Goal: Task Accomplishment & Management: Use online tool/utility

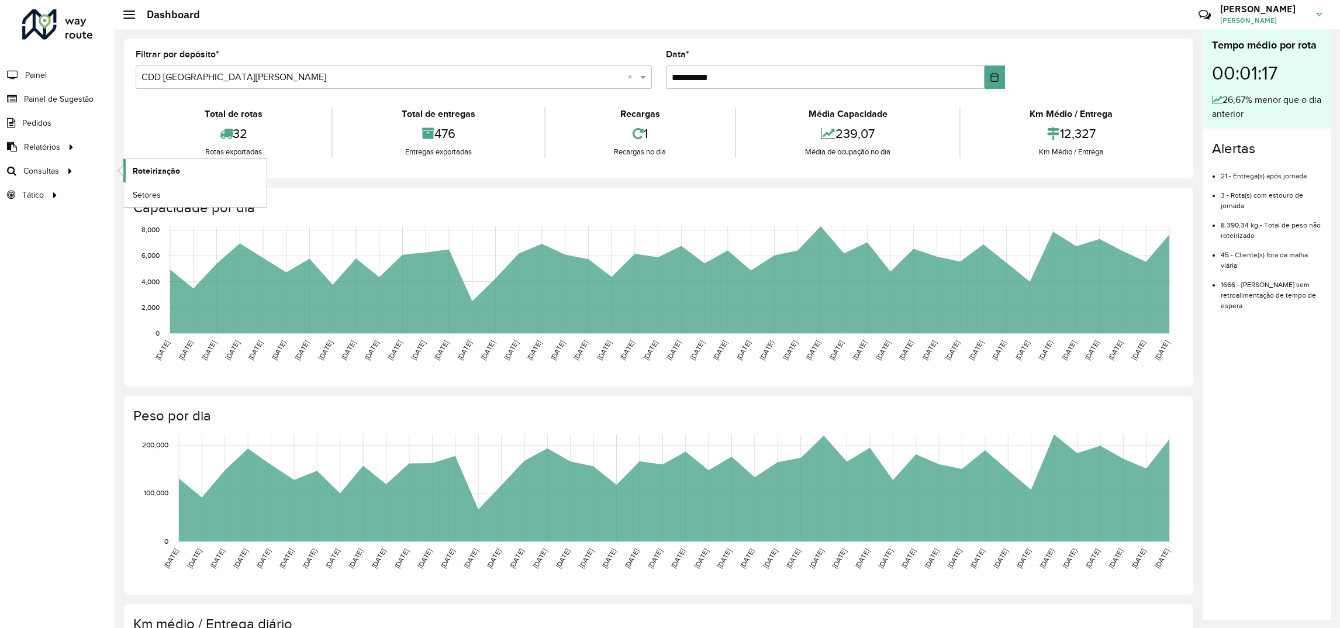
click at [167, 173] on span "Roteirização" at bounding box center [156, 171] width 47 height 12
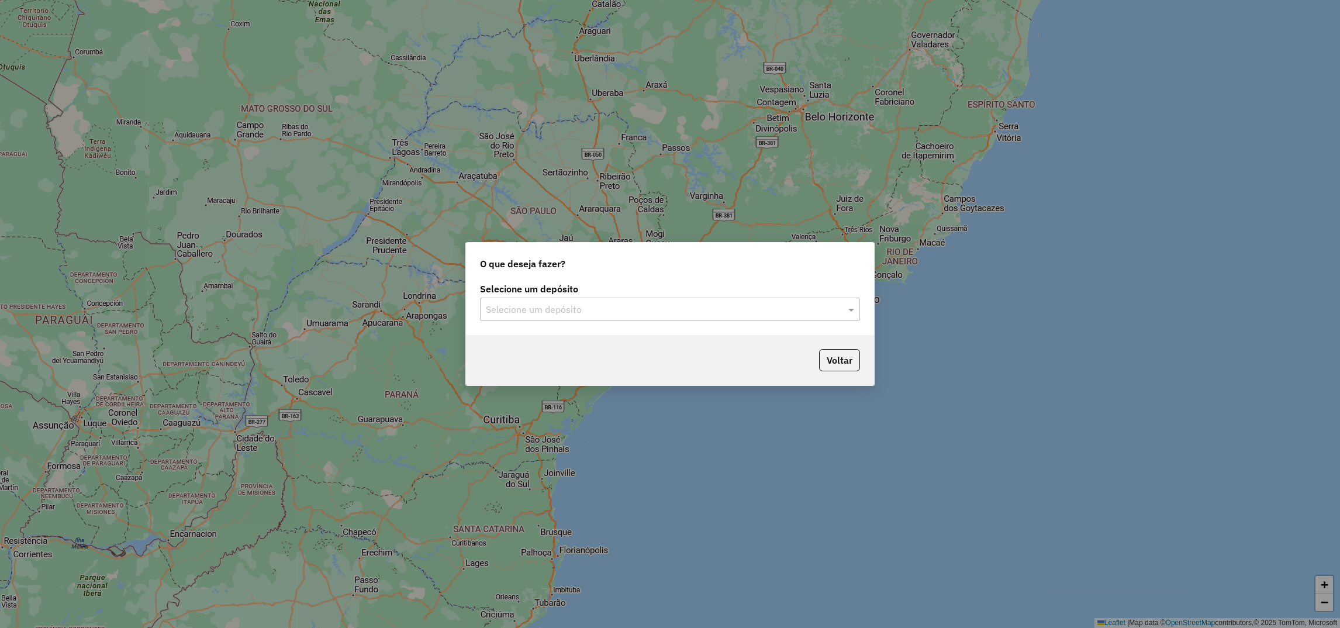
click at [554, 326] on div "Selecione um depósito Selecione um depósito" at bounding box center [670, 307] width 408 height 55
click at [541, 305] on input "text" at bounding box center [658, 310] width 345 height 14
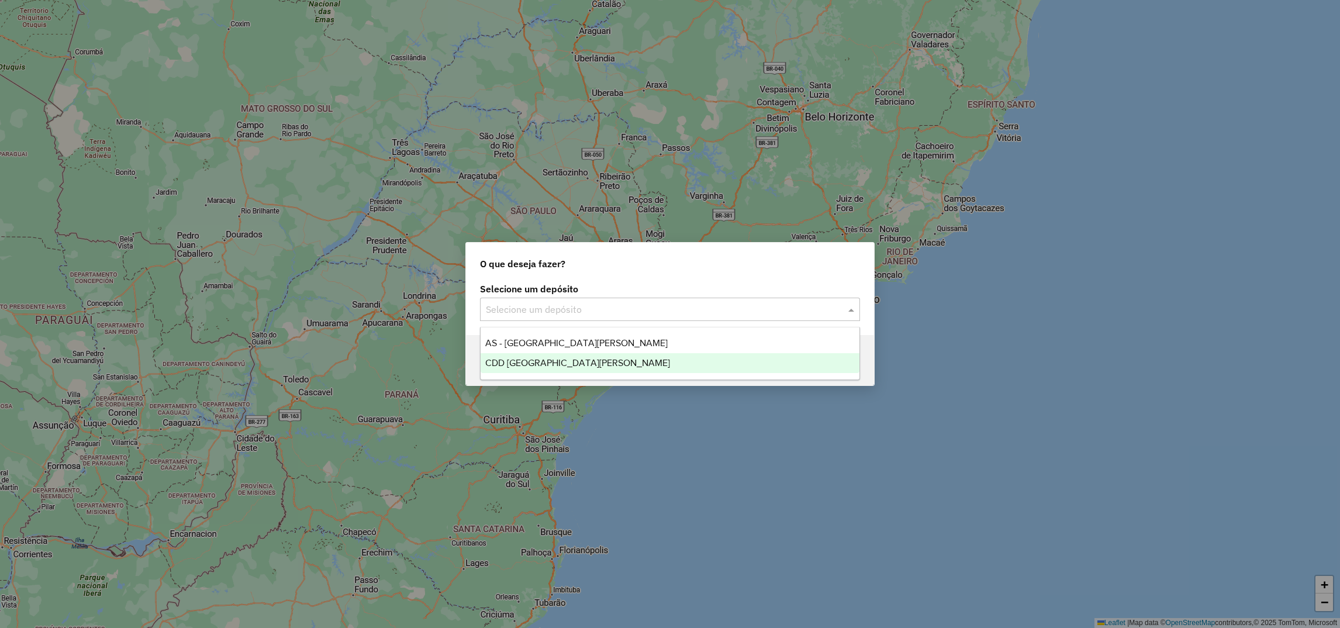
click at [510, 364] on span "CDD [GEOGRAPHIC_DATA]" at bounding box center [577, 363] width 185 height 10
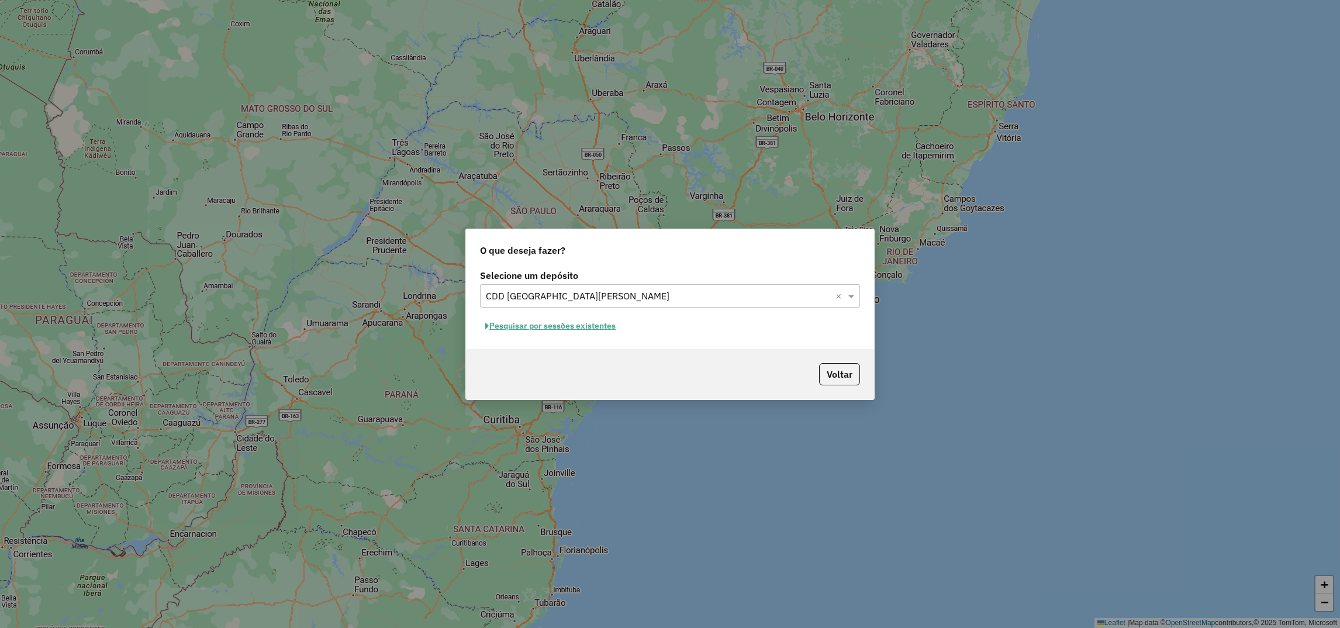
click at [588, 322] on button "Pesquisar por sessões existentes" at bounding box center [550, 326] width 141 height 18
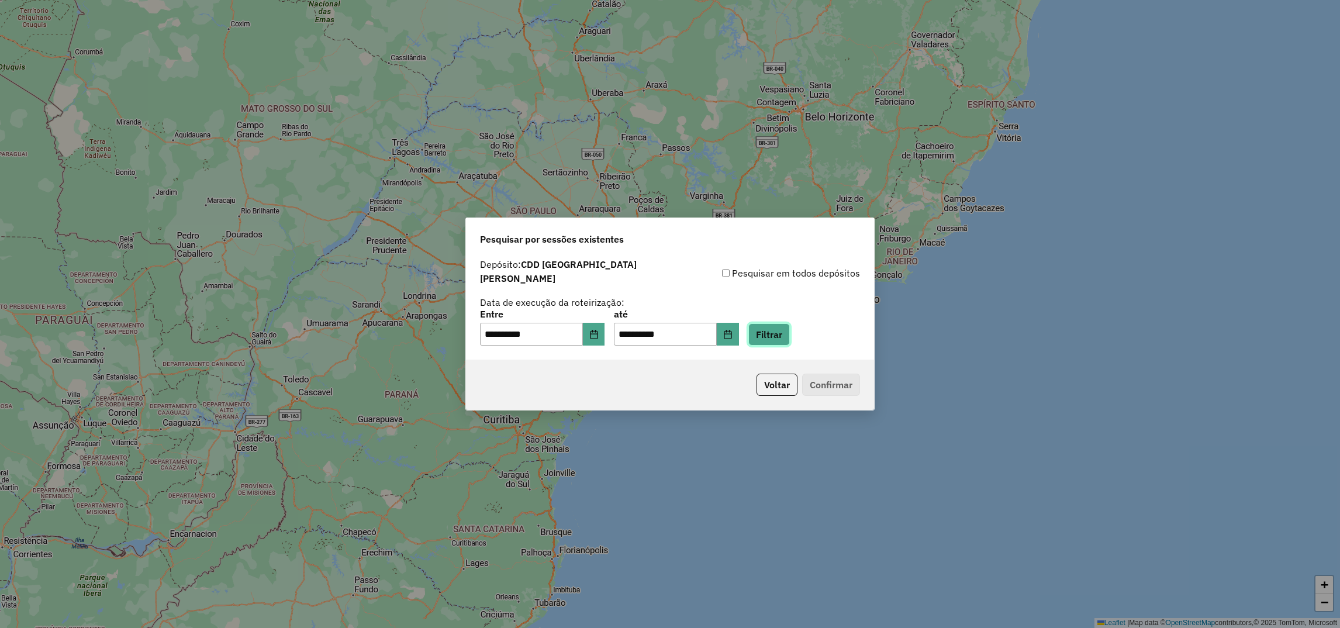
click at [787, 335] on button "Filtrar" at bounding box center [768, 334] width 41 height 22
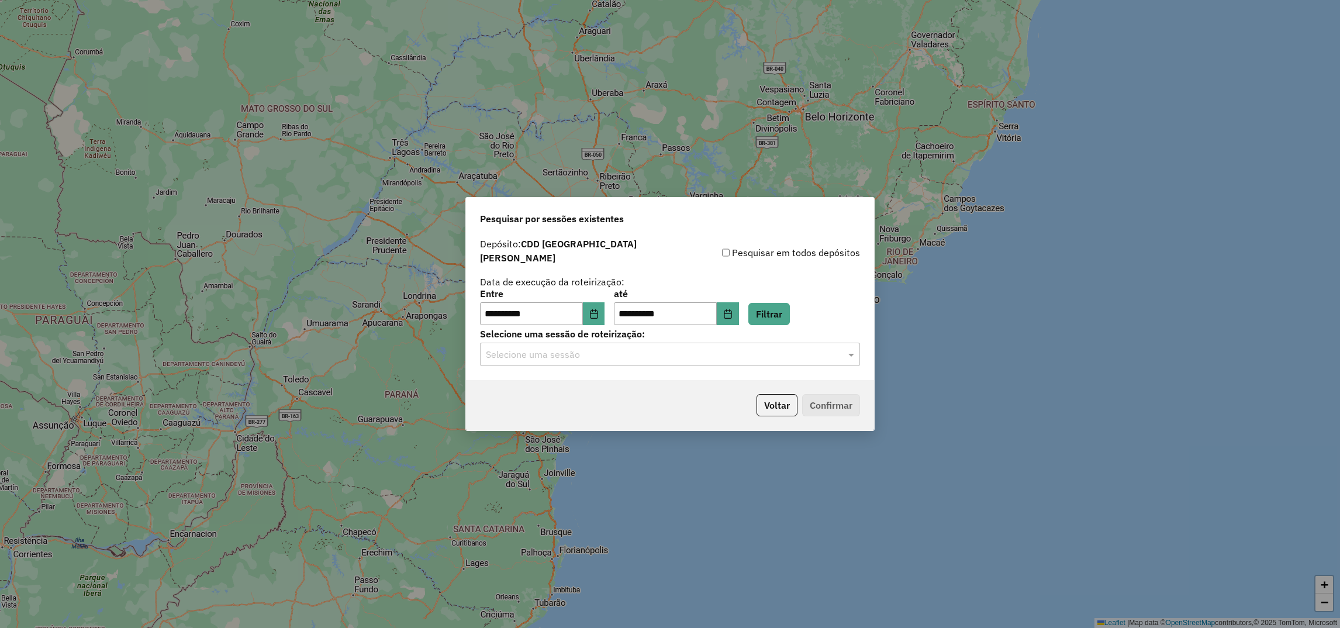
click at [667, 351] on input "text" at bounding box center [658, 355] width 345 height 14
click at [620, 380] on span "1280012 - 22/09/2025 14:55 (Rotas + AS)" at bounding box center [556, 383] width 143 height 10
click at [811, 401] on button "Confirmar" at bounding box center [831, 405] width 58 height 22
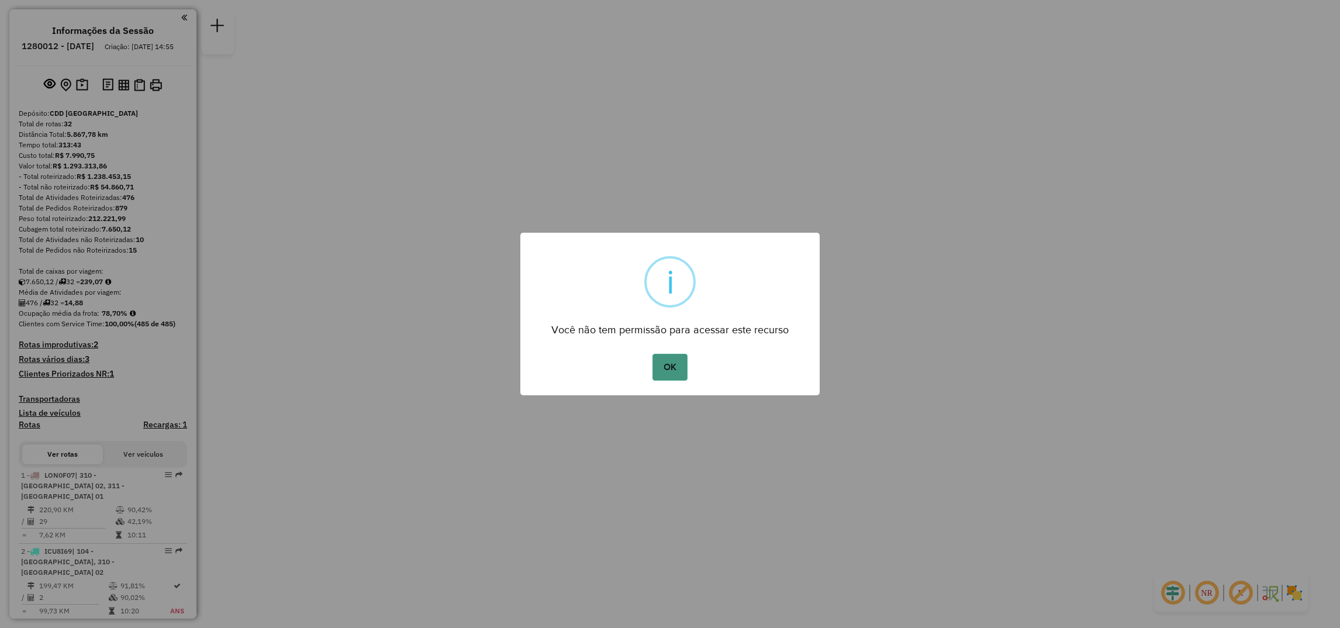
click at [669, 376] on button "OK" at bounding box center [669, 367] width 34 height 27
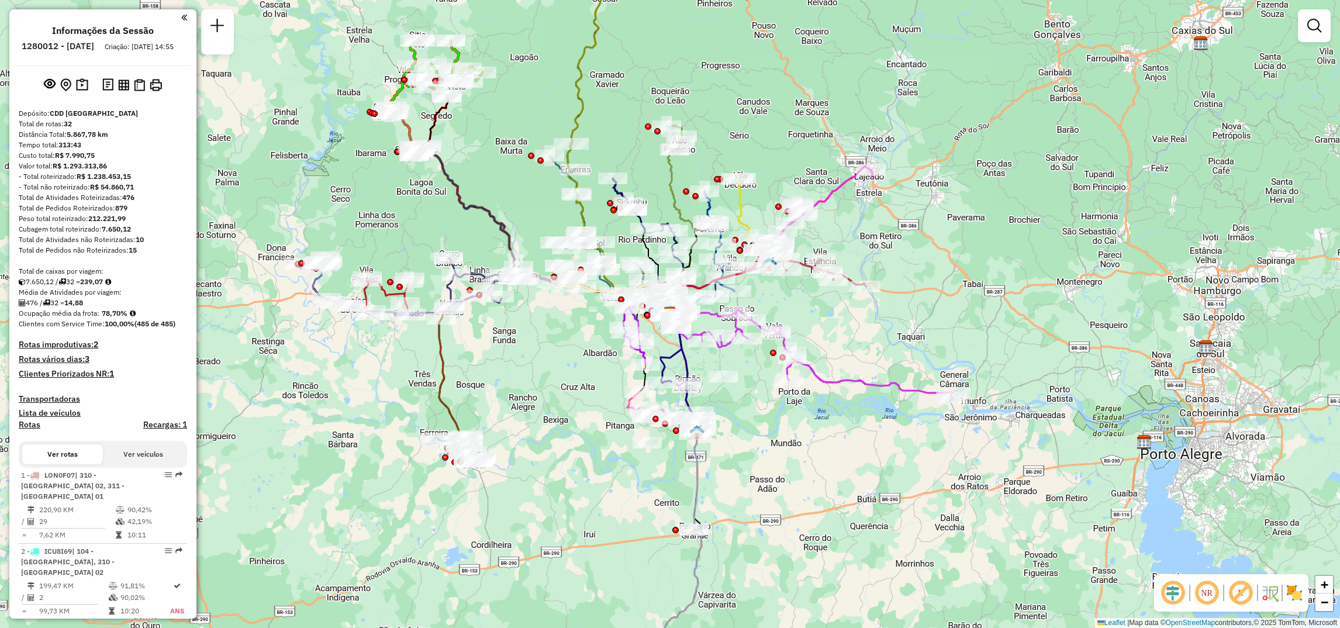
select select "**********"
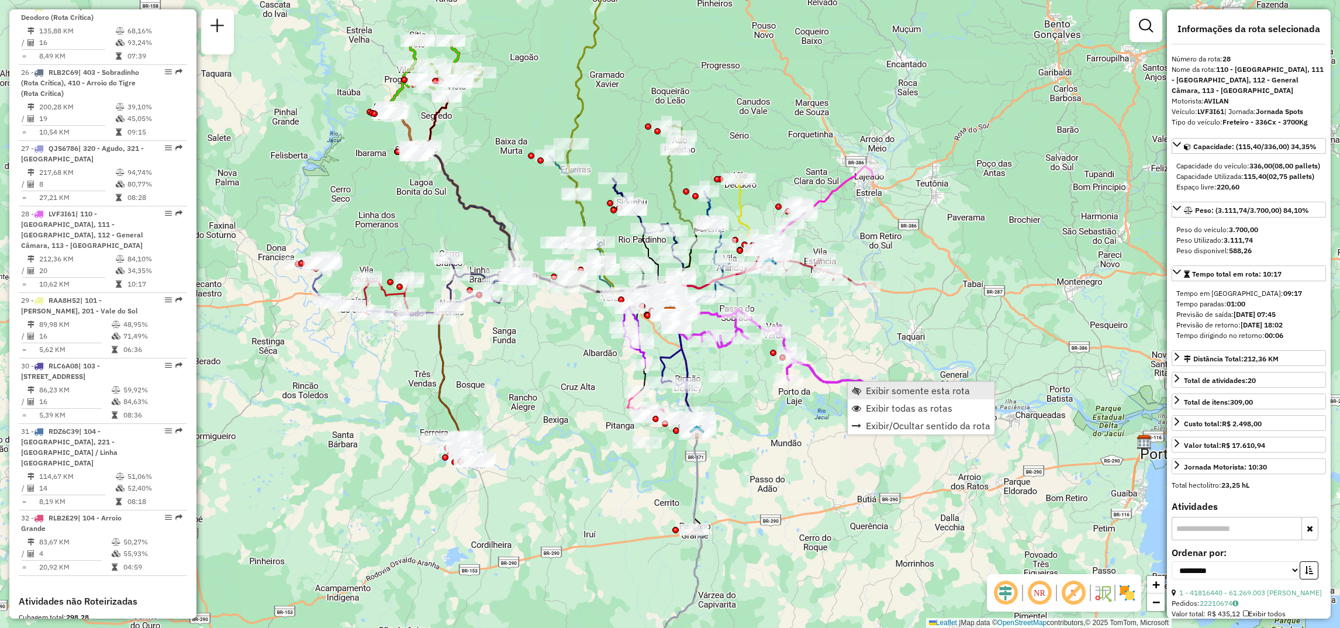
scroll to position [2189, 0]
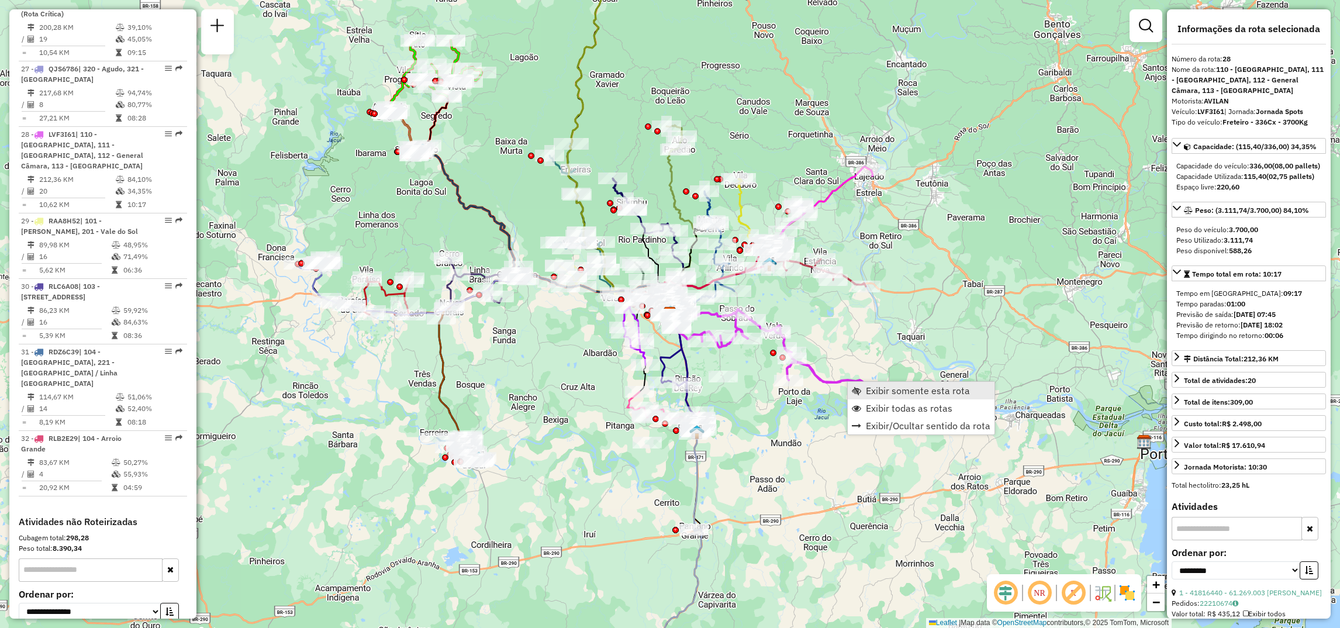
click at [866, 388] on span "Exibir somente esta rota" at bounding box center [918, 390] width 104 height 9
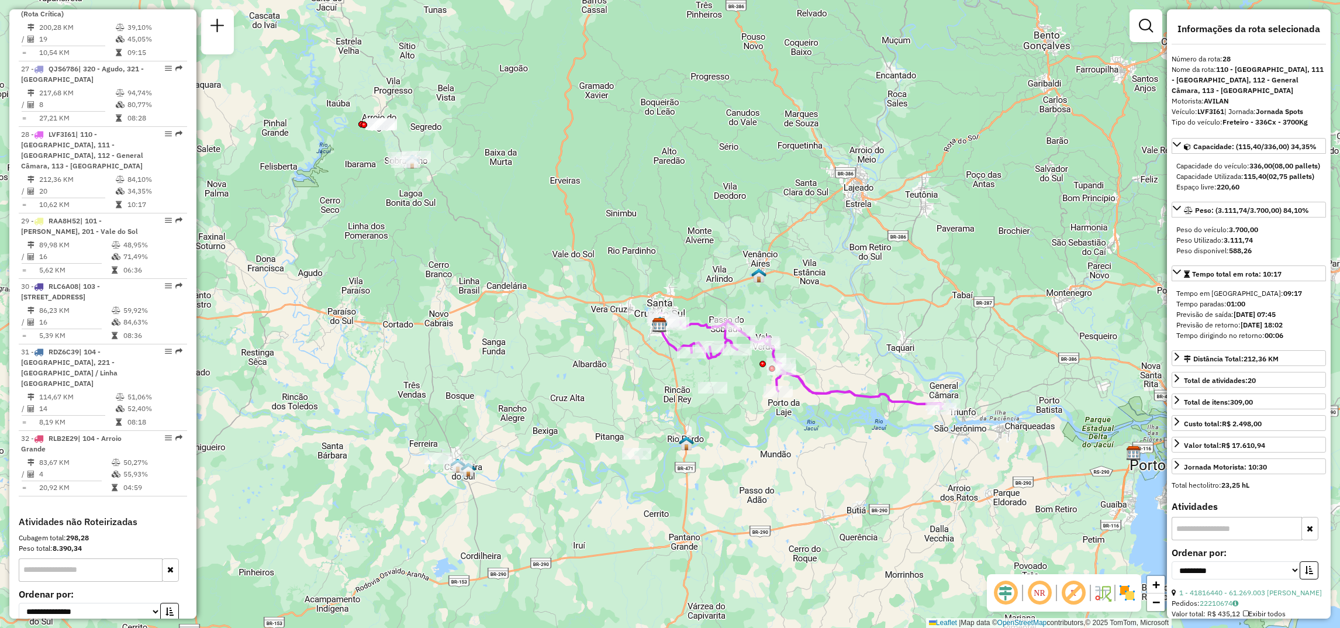
drag, startPoint x: 653, startPoint y: 224, endPoint x: 803, endPoint y: 241, distance: 150.6
click at [803, 241] on div "Janela de atendimento Grade de atendimento Capacidade Transportadoras Veículos …" at bounding box center [670, 314] width 1340 height 628
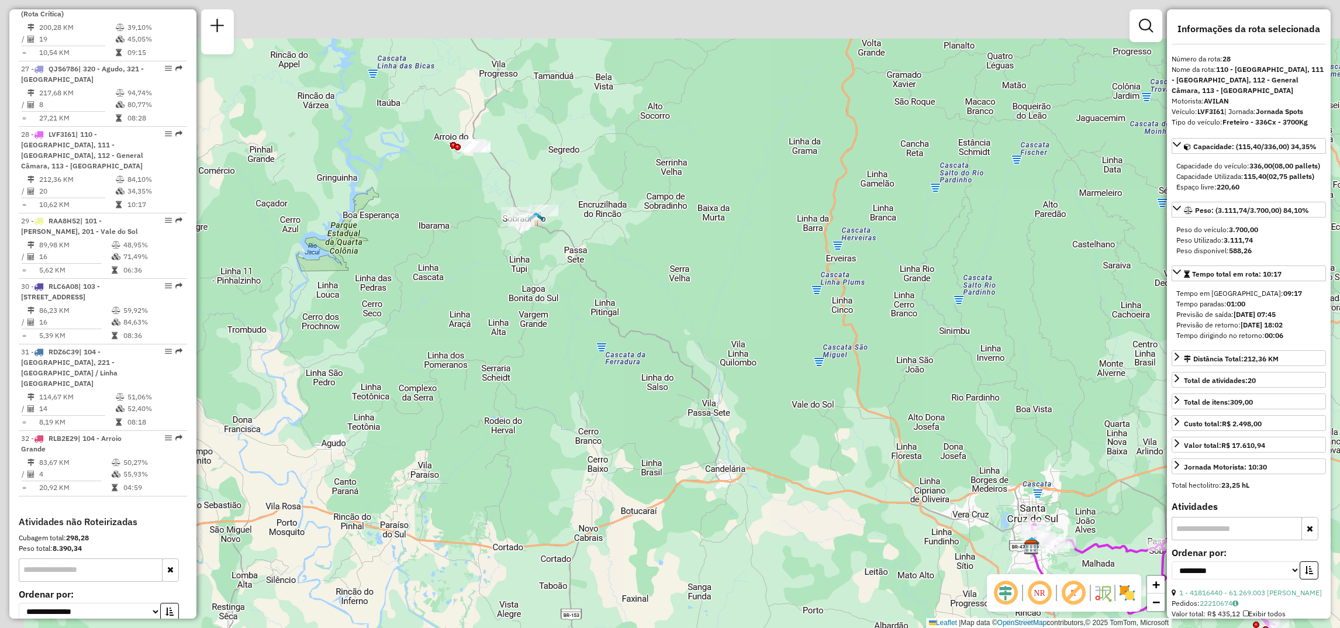
drag, startPoint x: 447, startPoint y: 222, endPoint x: 482, endPoint y: 338, distance: 121.3
click at [480, 341] on div "Janela de atendimento Grade de atendimento Capacidade Transportadoras Veículos …" at bounding box center [670, 314] width 1340 height 628
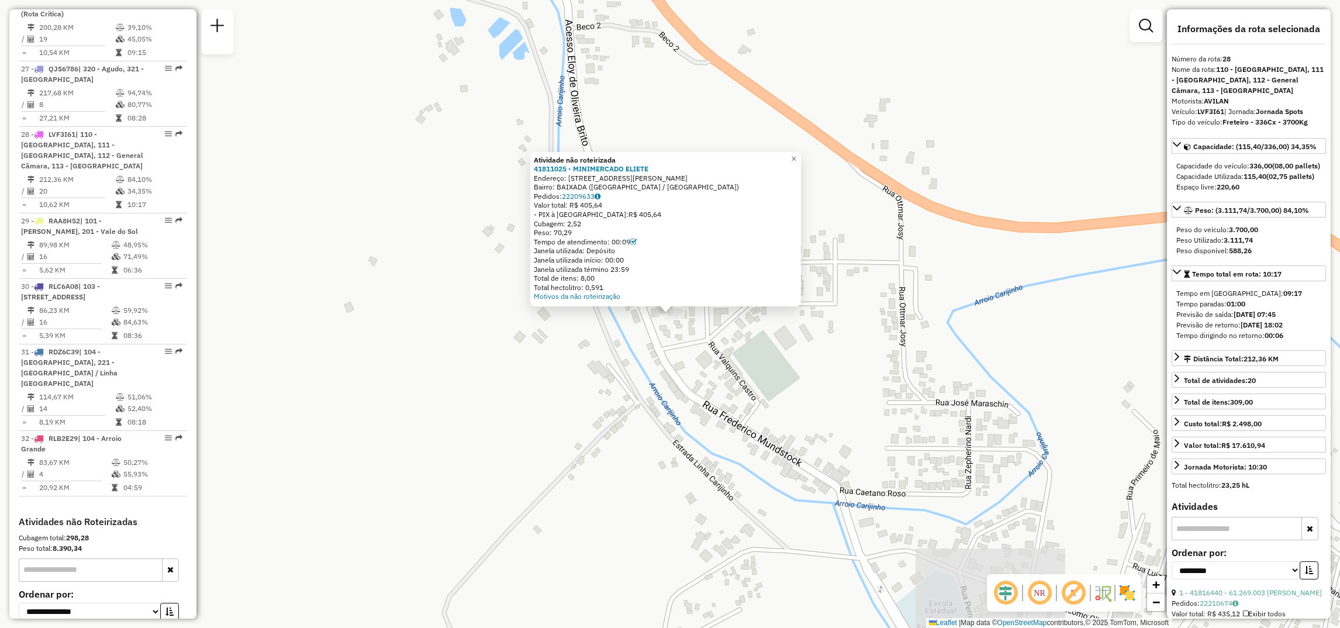
click at [476, 244] on div "Atividade não roteirizada 41811025 - MINIMERCADO [PERSON_NAME]: [STREET_ADDRESS…" at bounding box center [670, 314] width 1340 height 628
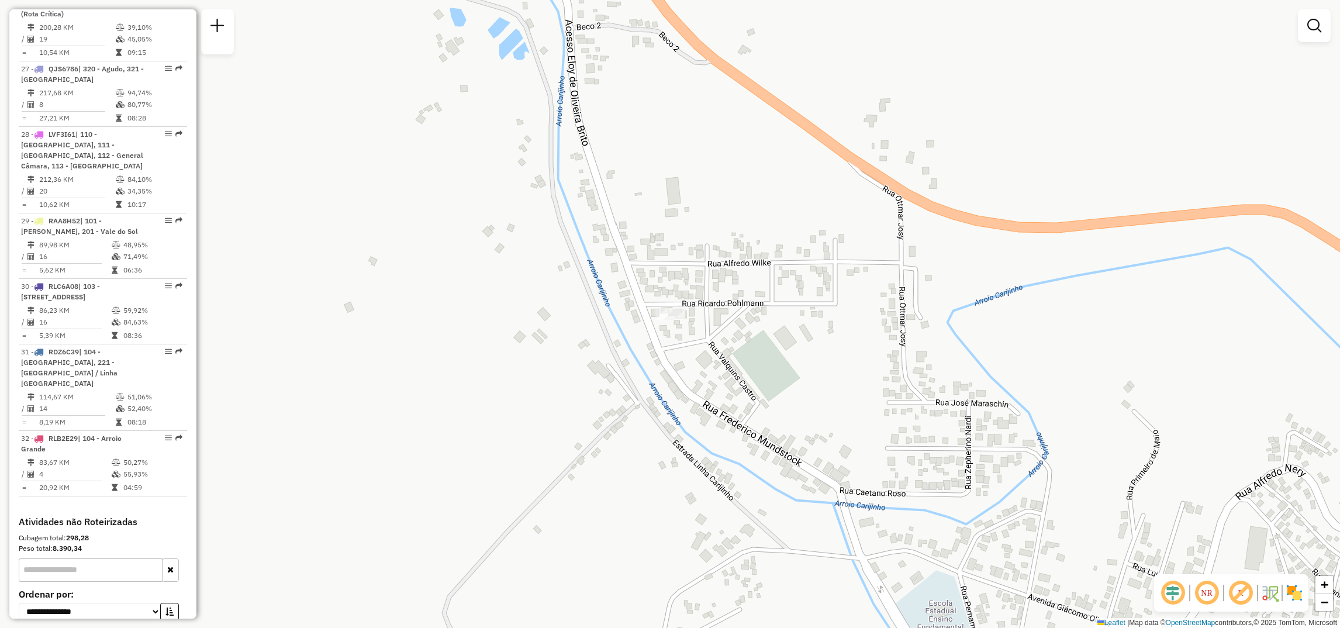
click at [984, 349] on div "Janela de atendimento Grade de atendimento Capacidade Transportadoras Veículos …" at bounding box center [670, 314] width 1340 height 628
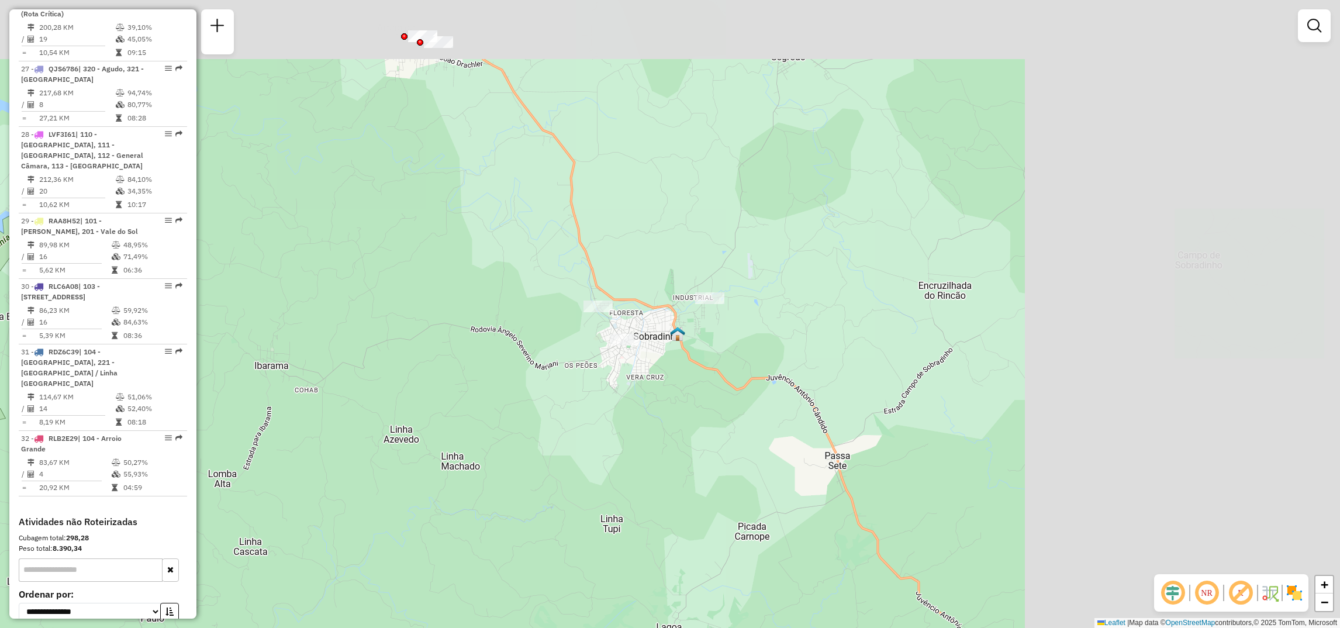
drag, startPoint x: 862, startPoint y: 264, endPoint x: 493, endPoint y: 328, distance: 374.5
click at [493, 328] on div "Janela de atendimento Grade de atendimento Capacidade Transportadoras Veículos …" at bounding box center [670, 314] width 1340 height 628
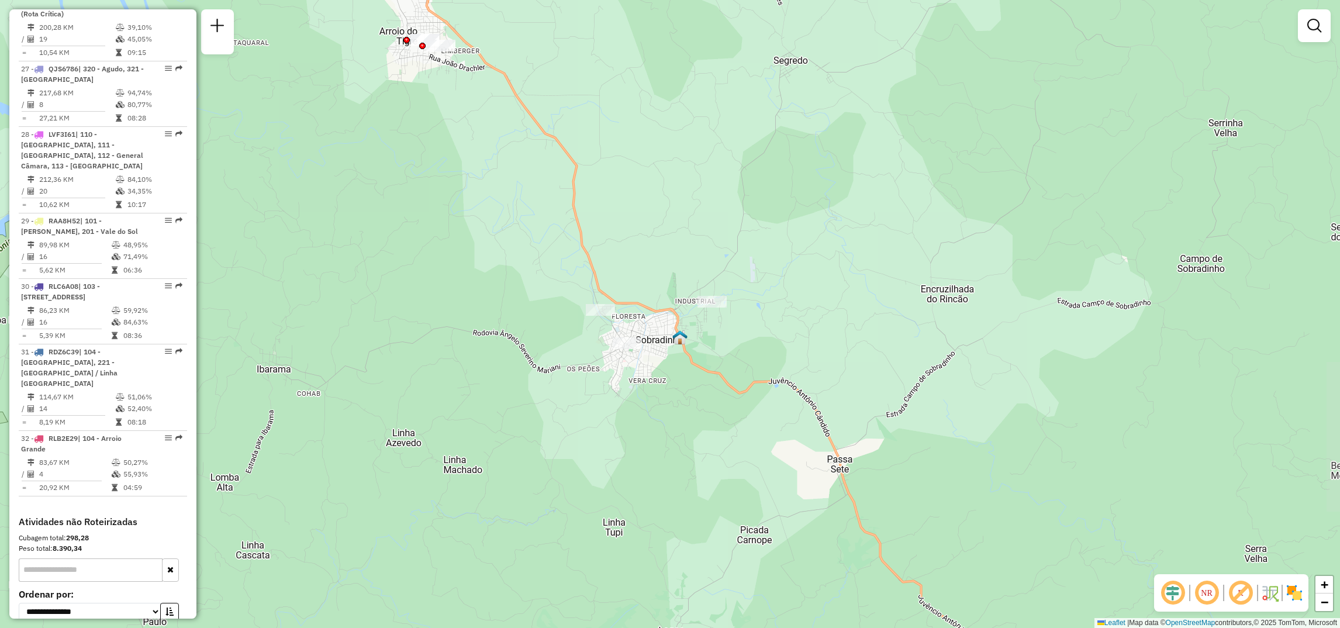
drag, startPoint x: 637, startPoint y: 184, endPoint x: 746, endPoint y: 281, distance: 146.5
click at [746, 281] on div "Janela de atendimento Grade de atendimento Capacidade Transportadoras Veículos …" at bounding box center [670, 314] width 1340 height 628
